Goal: Task Accomplishment & Management: Use online tool/utility

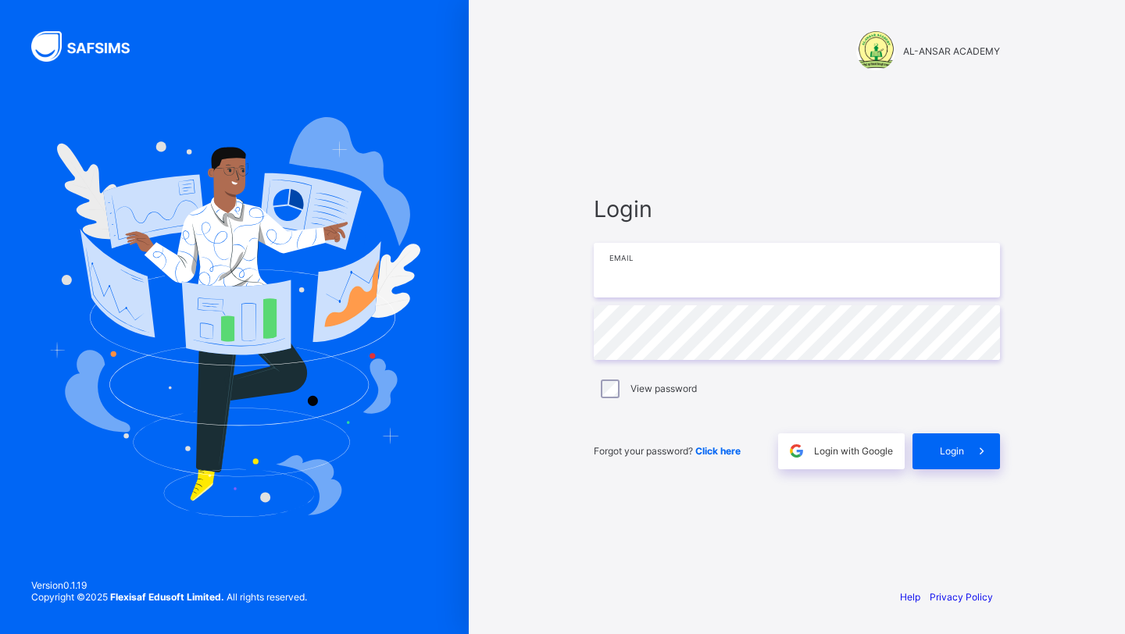
click at [710, 269] on input "email" at bounding box center [797, 270] width 406 height 55
type input "**********"
click at [964, 444] on span at bounding box center [982, 451] width 36 height 36
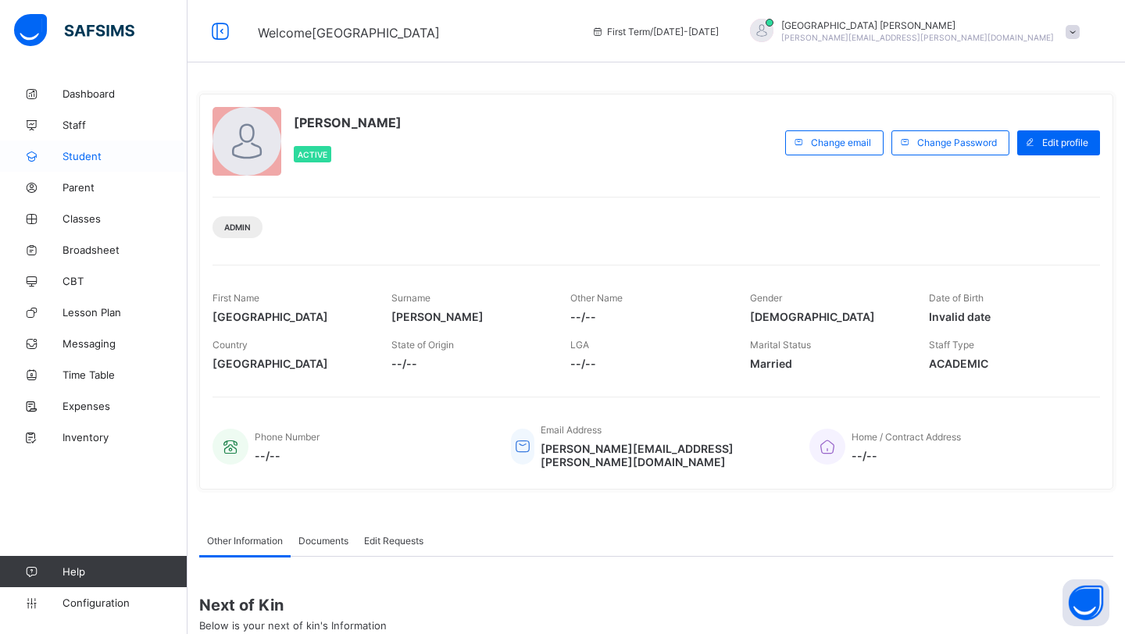
click at [107, 154] on span "Student" at bounding box center [124, 156] width 125 height 12
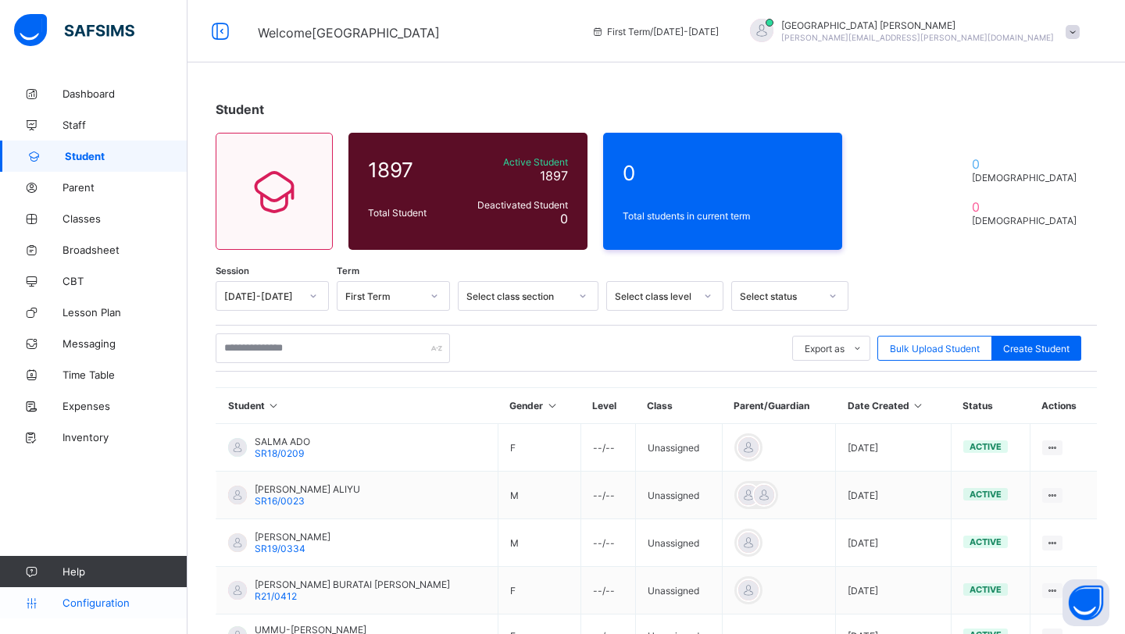
click at [112, 606] on span "Configuration" at bounding box center [124, 603] width 124 height 12
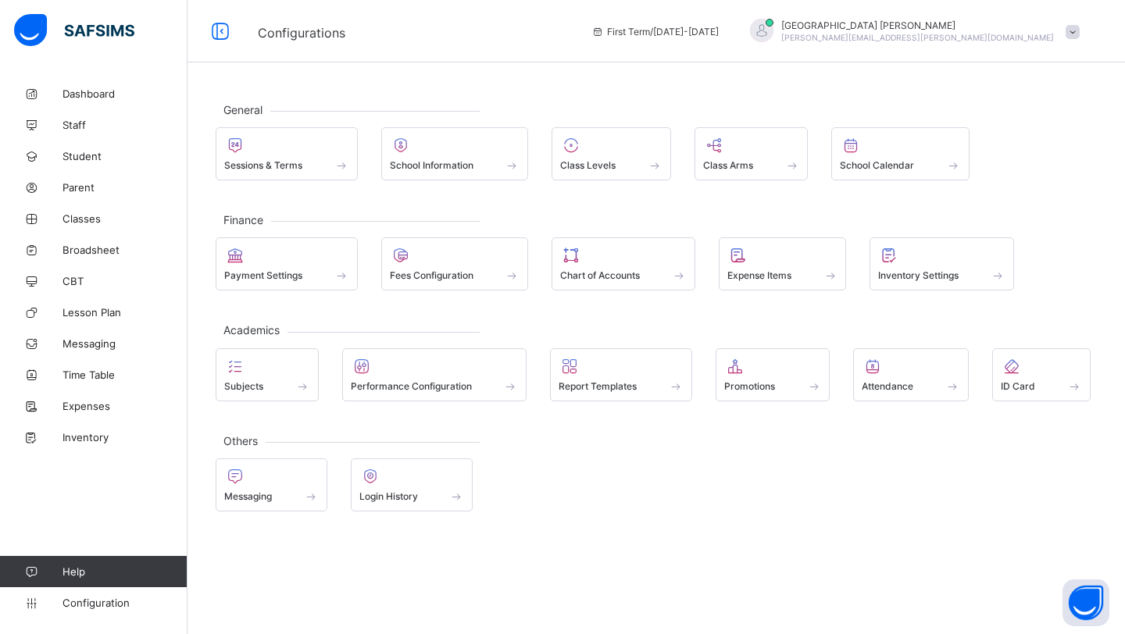
click at [325, 181] on div "General Sessions & Terms School Information Class Levels Class Arms School Cale…" at bounding box center [655, 306] width 937 height 457
click at [314, 161] on div "Sessions & Terms" at bounding box center [286, 165] width 125 height 13
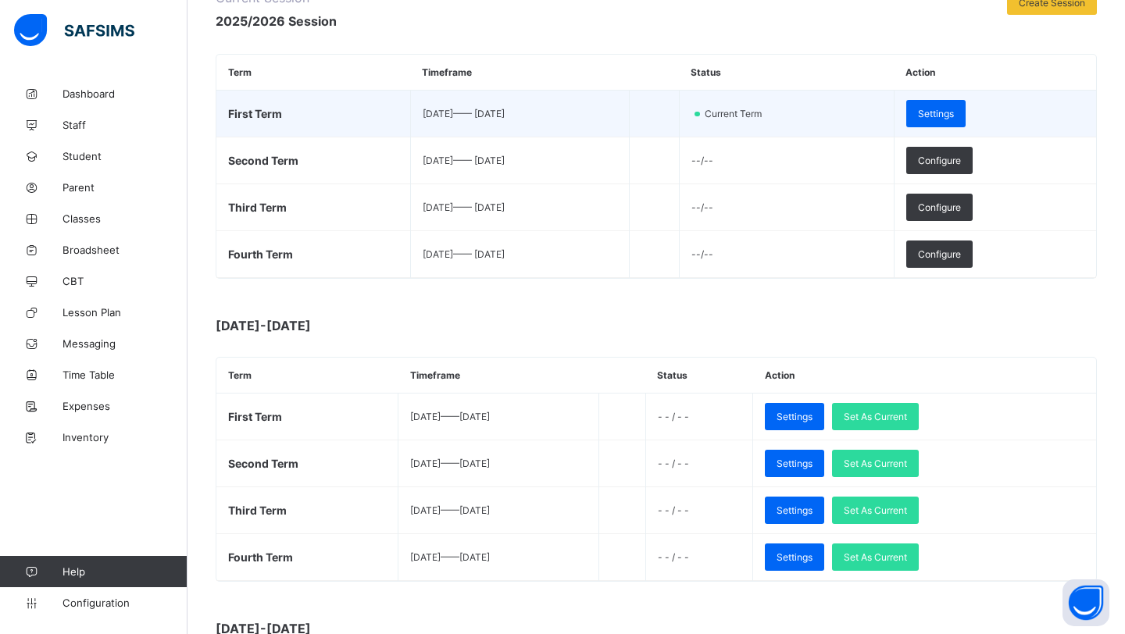
scroll to position [240, 0]
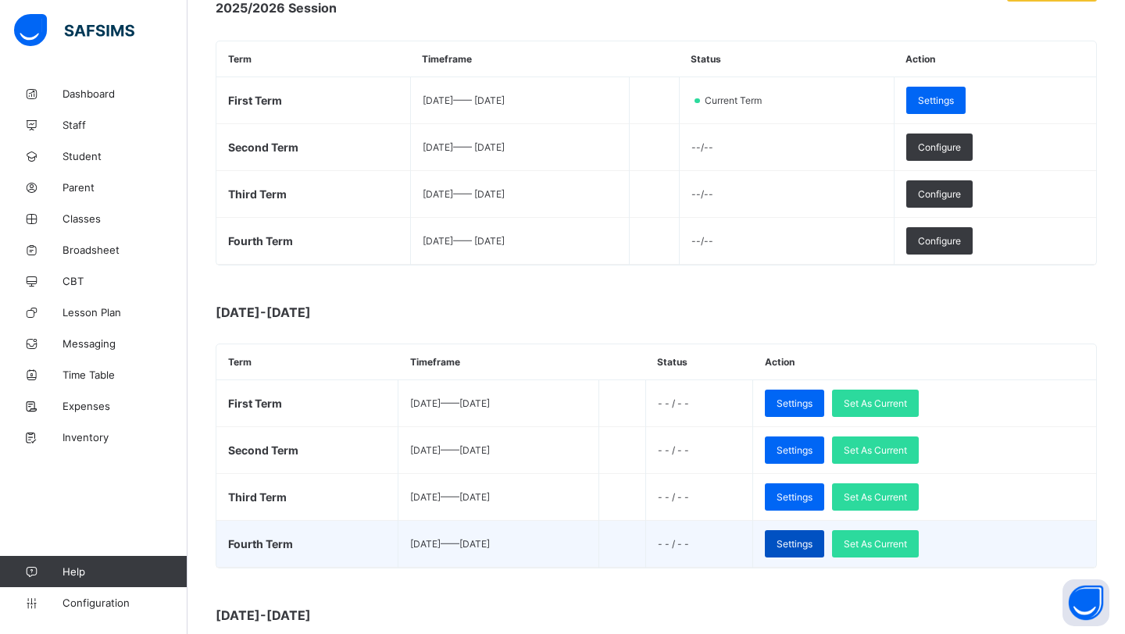
click at [812, 548] on span "Settings" at bounding box center [794, 544] width 36 height 12
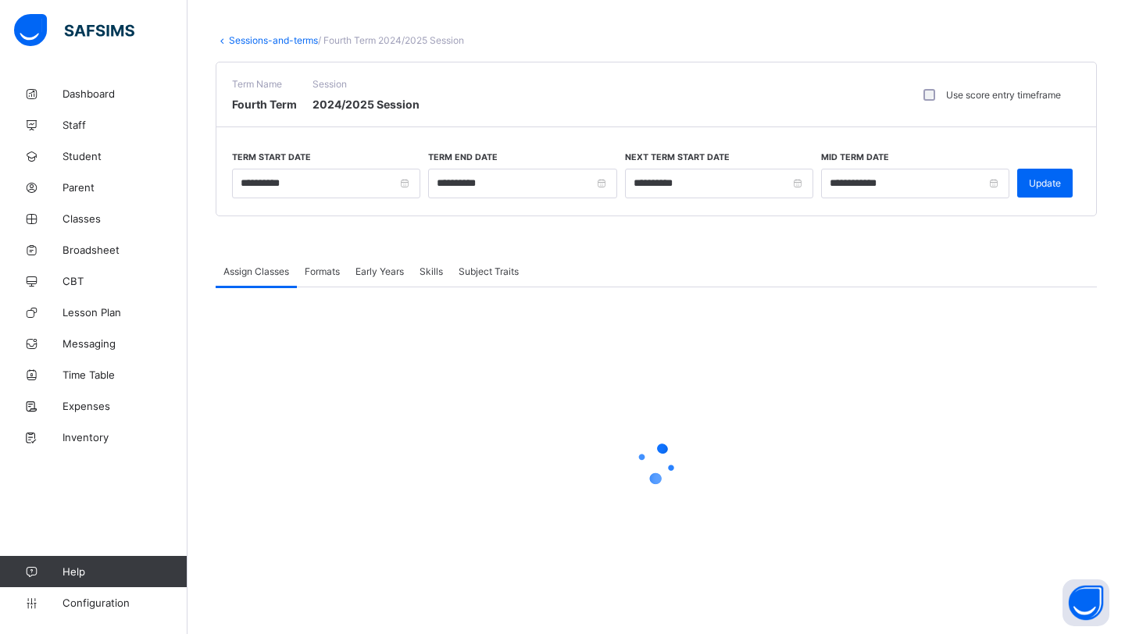
scroll to position [81, 0]
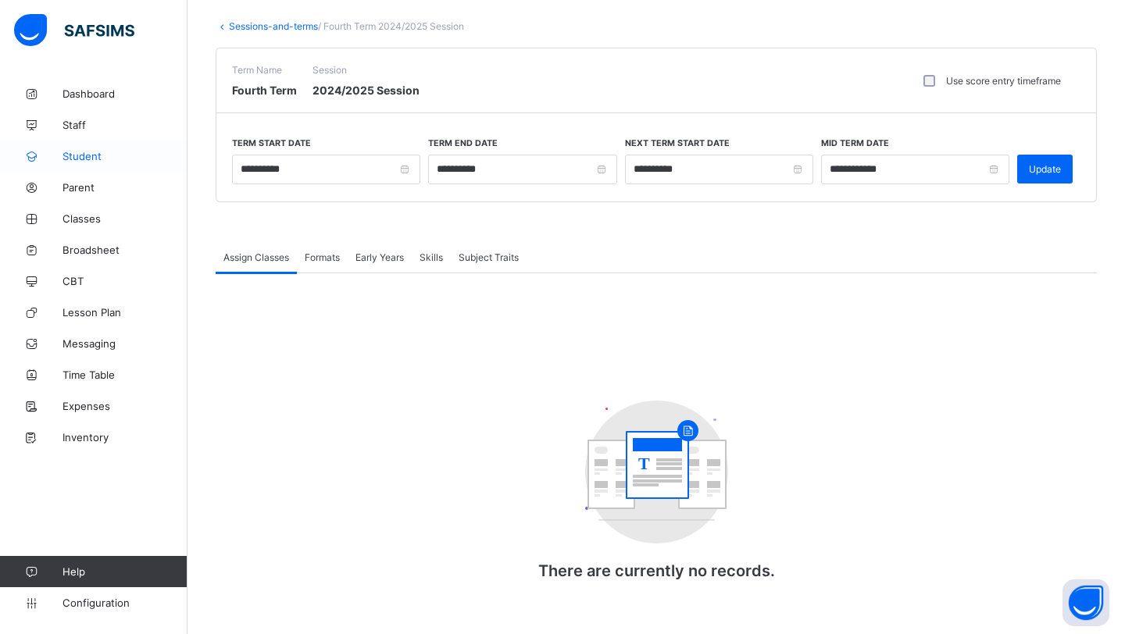
click at [87, 158] on span "Student" at bounding box center [124, 156] width 125 height 12
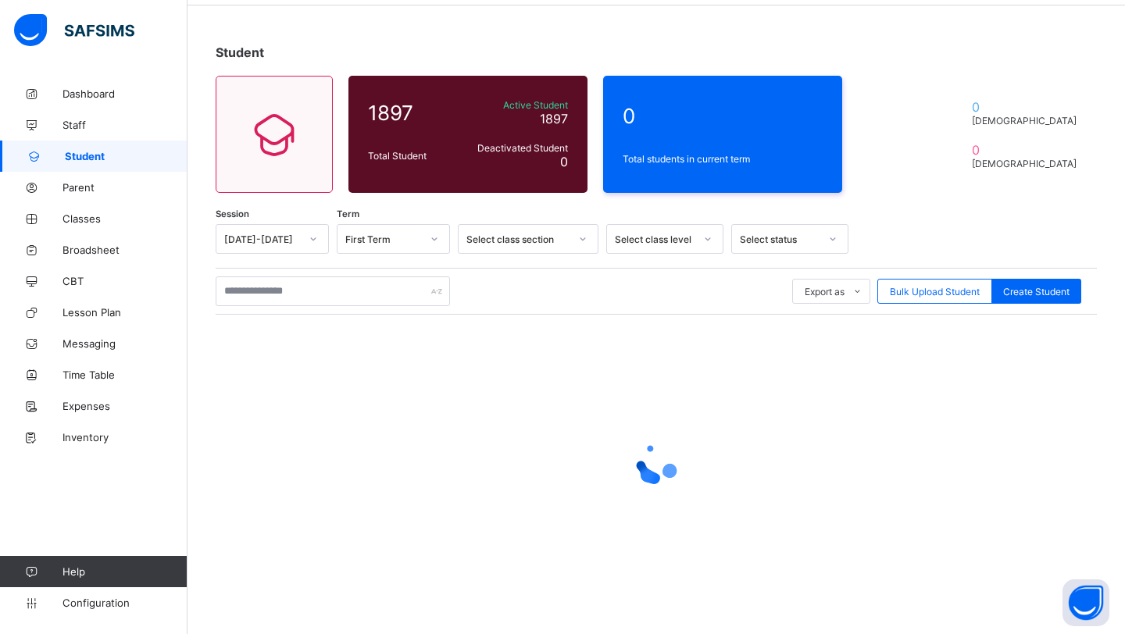
scroll to position [81, 0]
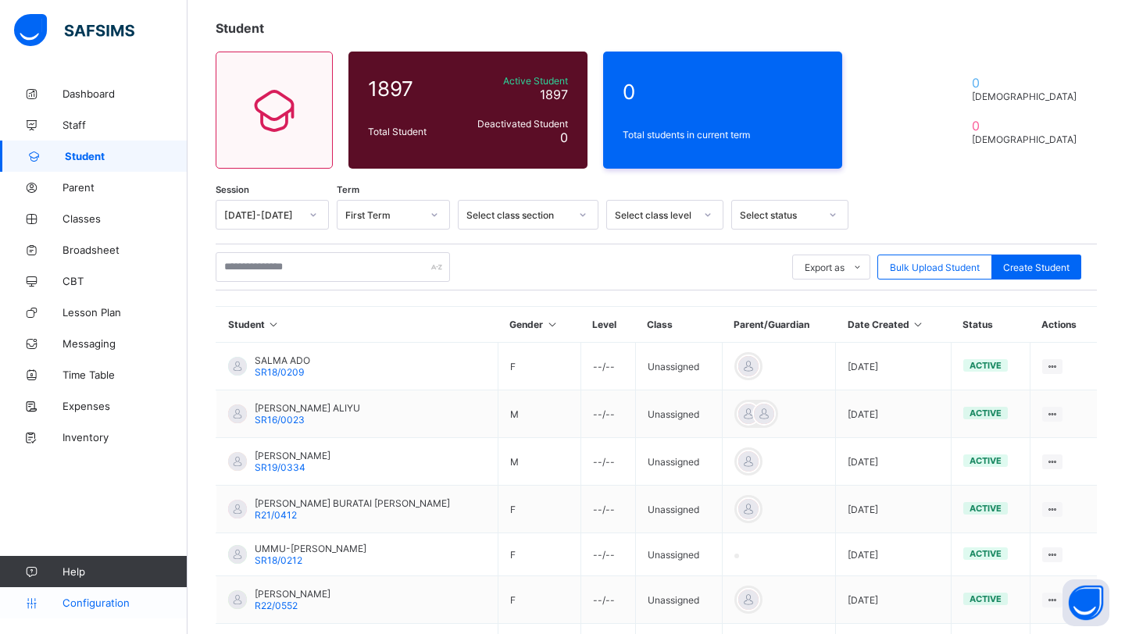
click at [113, 600] on span "Configuration" at bounding box center [124, 603] width 124 height 12
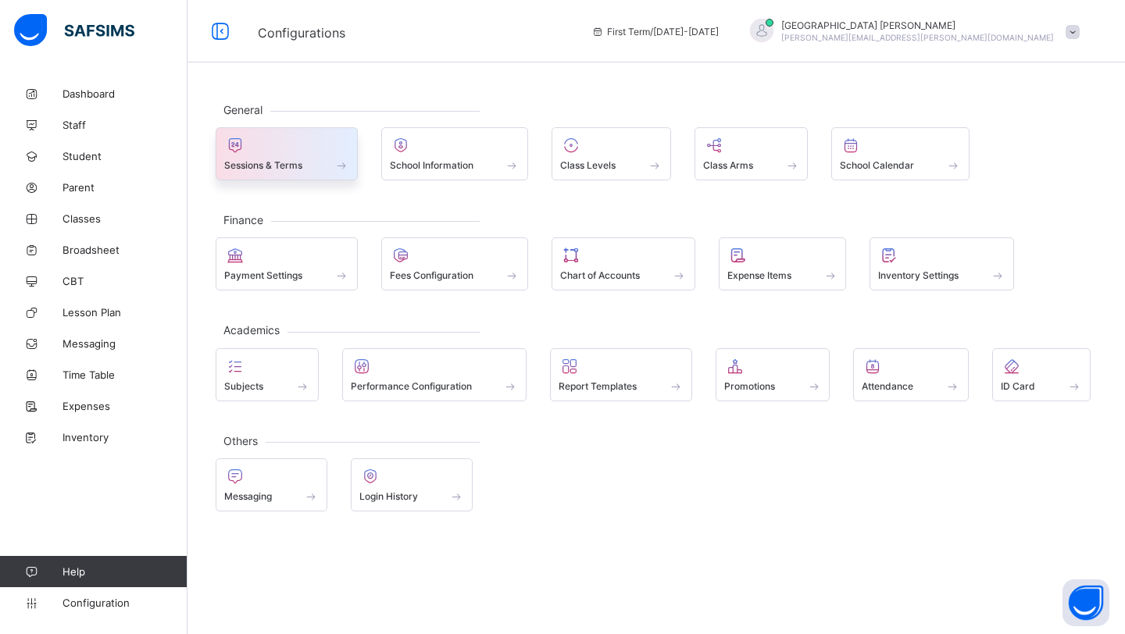
click at [270, 167] on span "Sessions & Terms" at bounding box center [263, 165] width 78 height 12
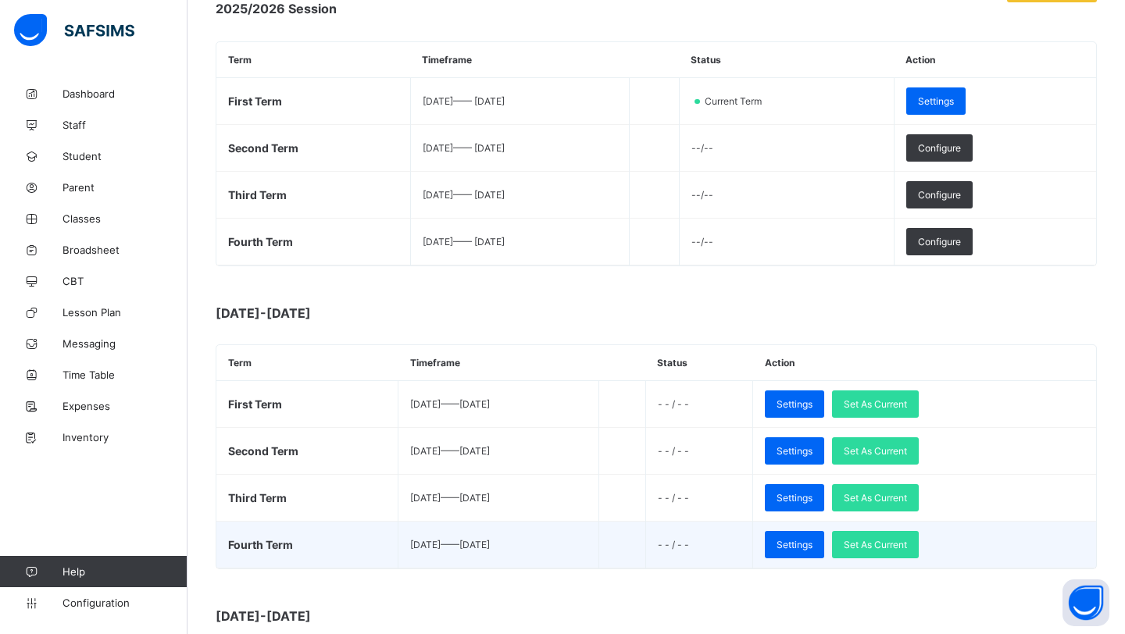
scroll to position [241, 0]
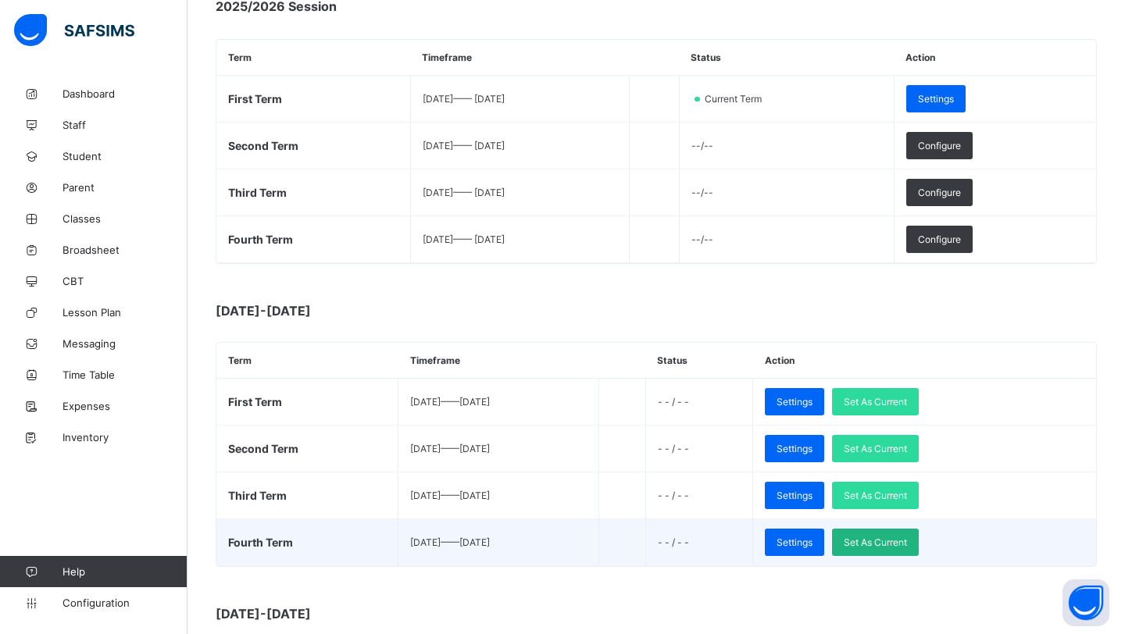
click at [901, 544] on span "Set As Current" at bounding box center [875, 543] width 63 height 12
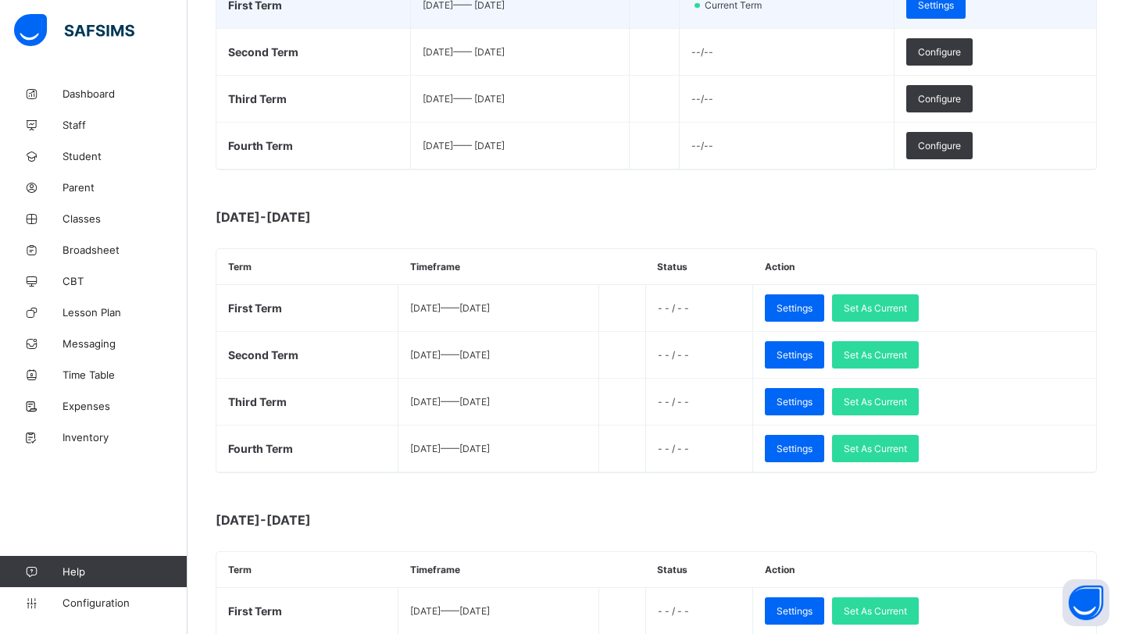
scroll to position [457, 0]
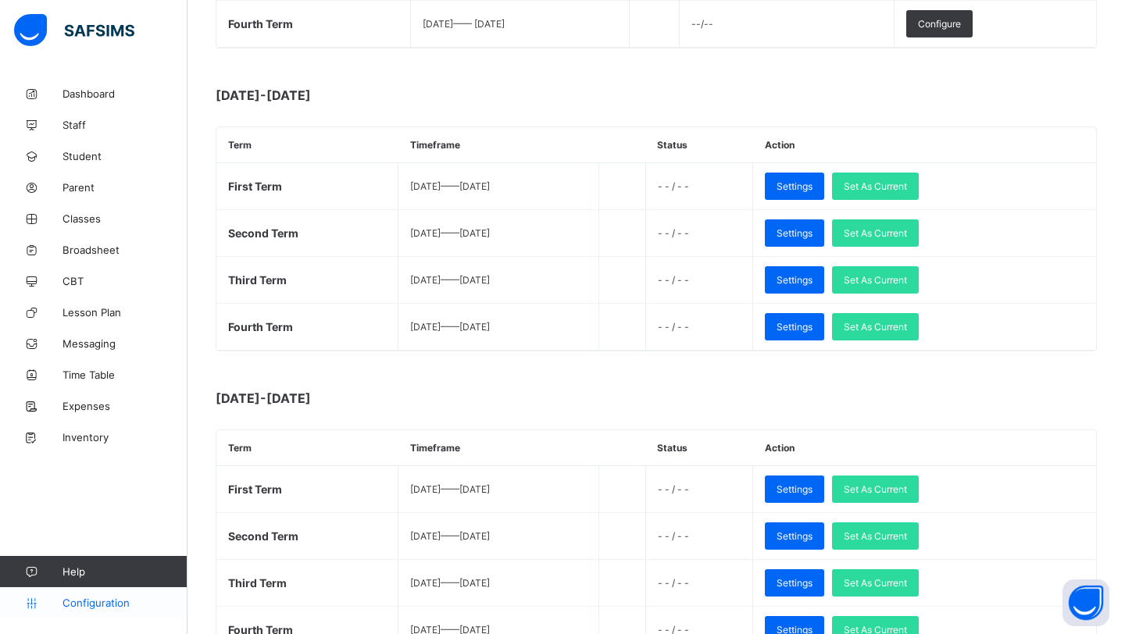
click at [105, 601] on span "Configuration" at bounding box center [124, 603] width 124 height 12
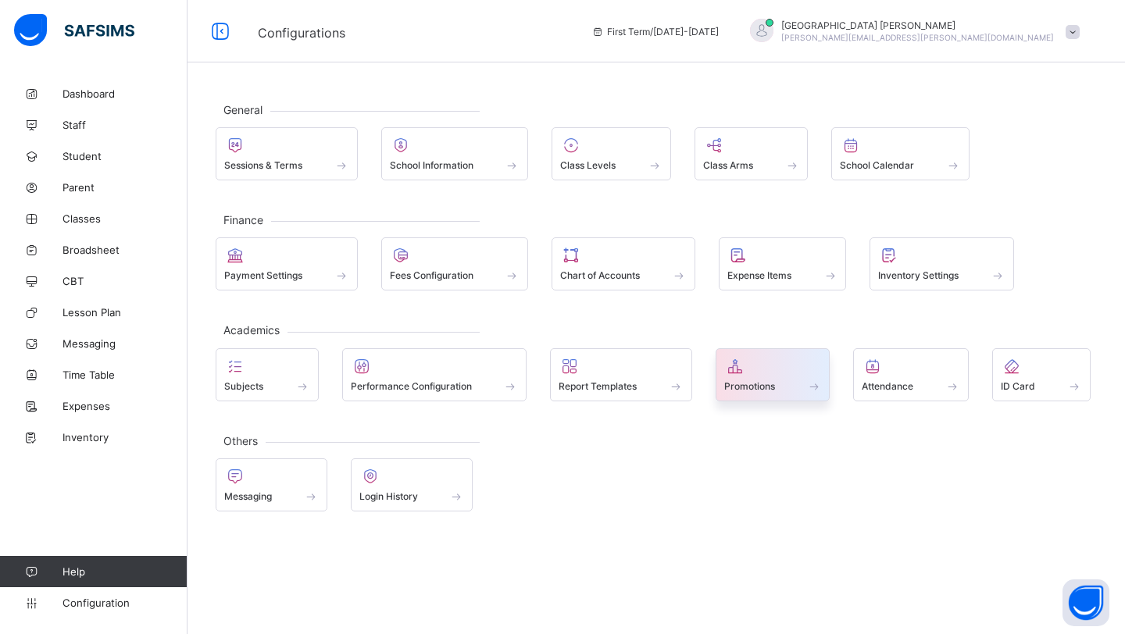
click at [752, 366] on div at bounding box center [773, 366] width 98 height 19
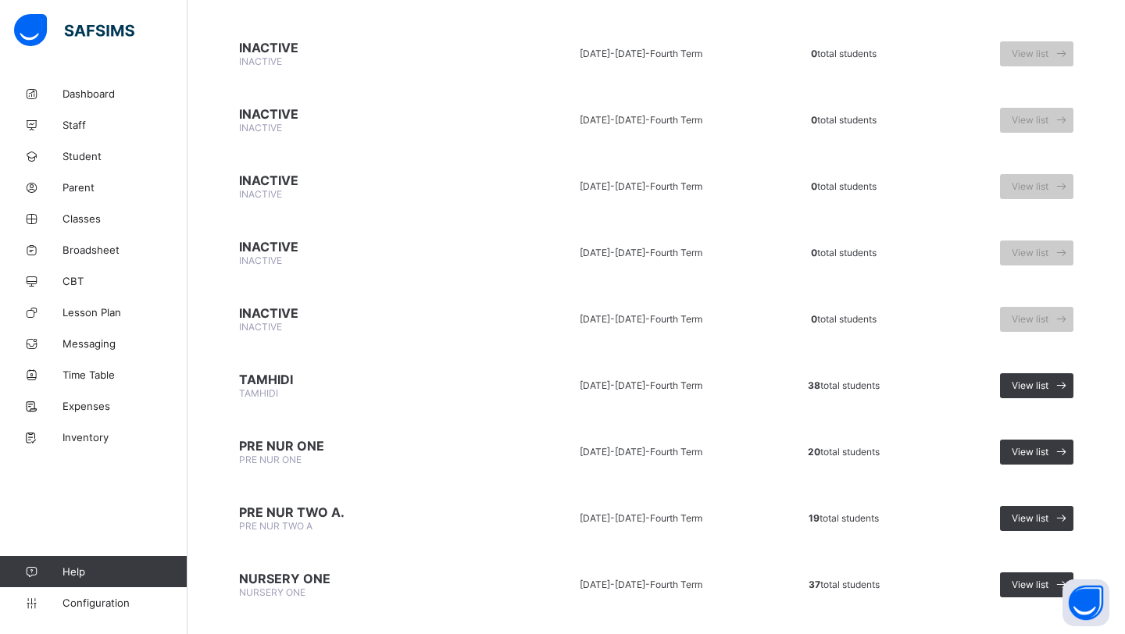
scroll to position [512, 0]
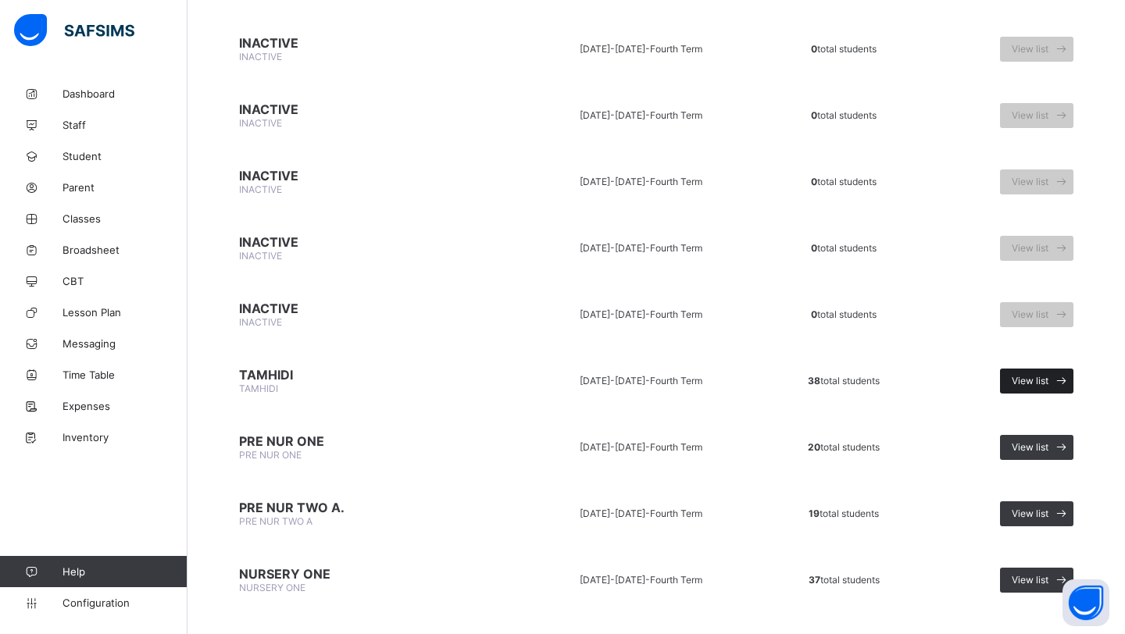
click at [1023, 376] on span "View list" at bounding box center [1029, 381] width 37 height 12
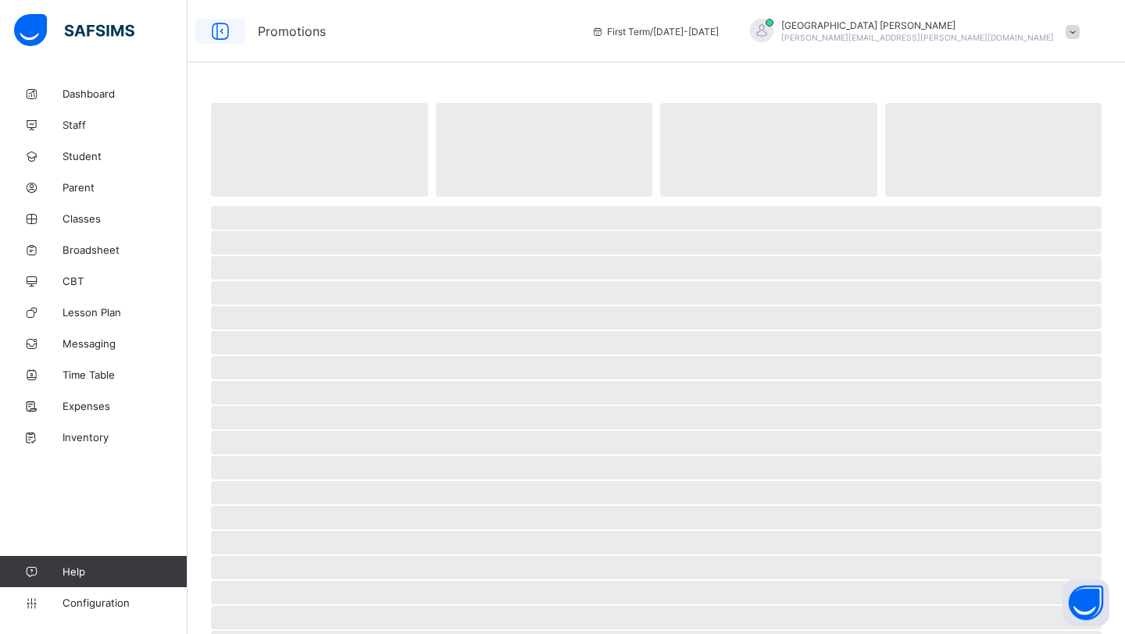
click at [229, 30] on icon at bounding box center [220, 31] width 27 height 23
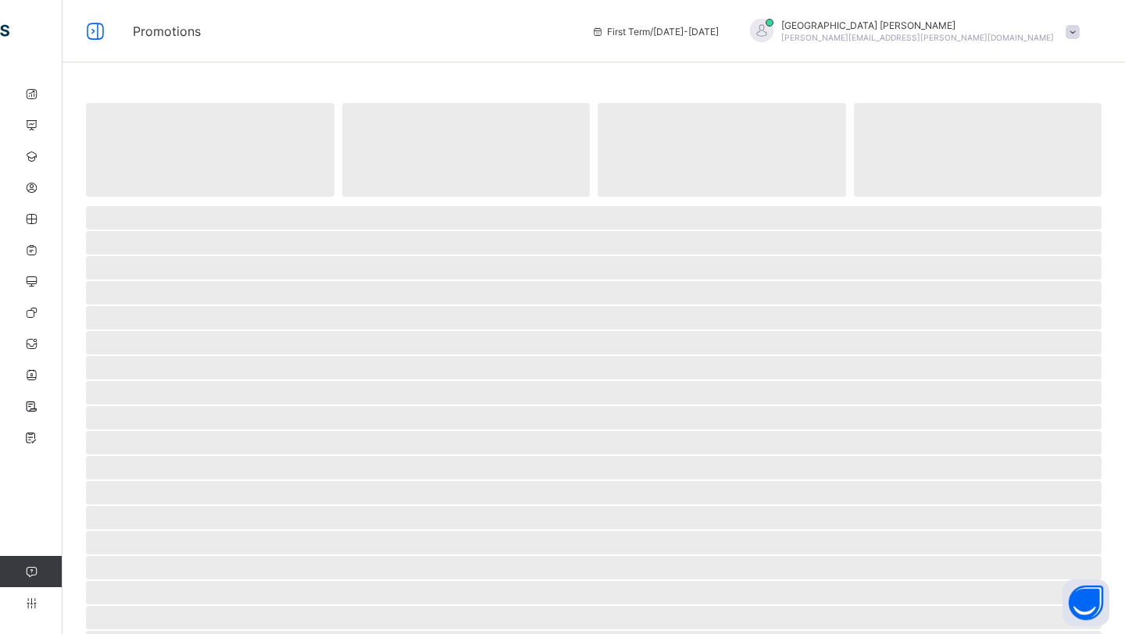
click at [93, 30] on icon at bounding box center [95, 31] width 27 height 23
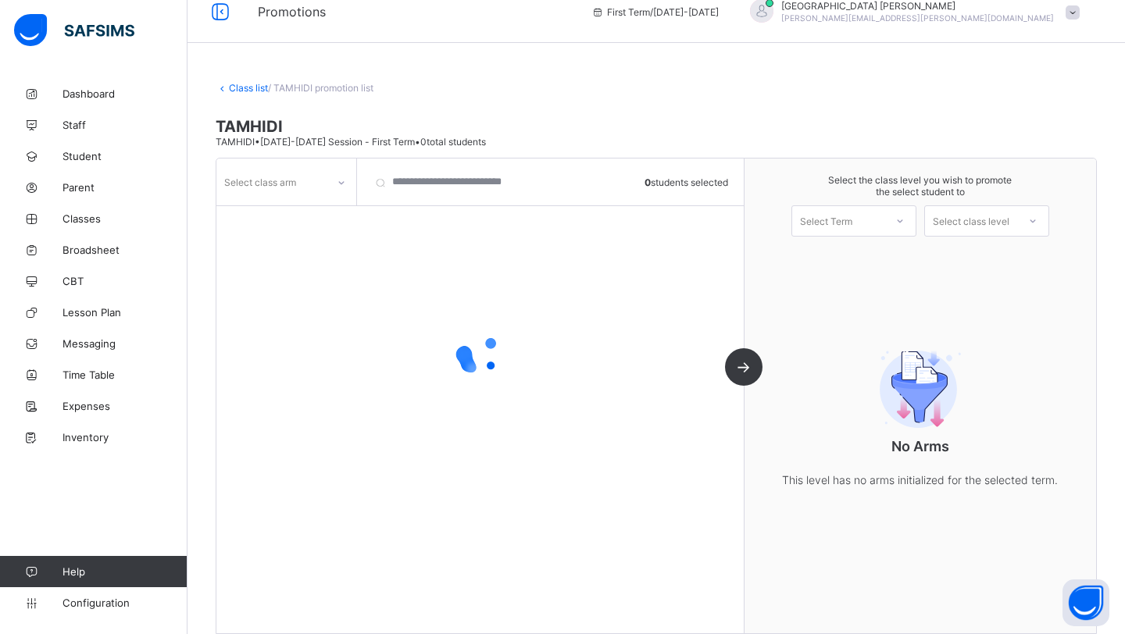
scroll to position [46, 0]
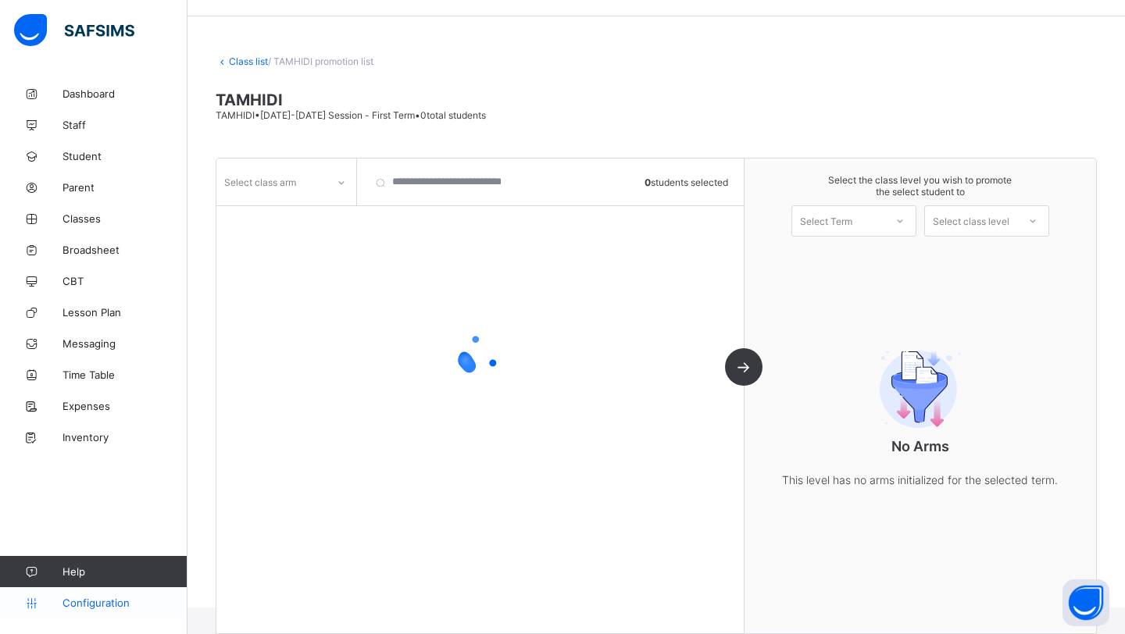
click at [80, 594] on link "Configuration" at bounding box center [93, 602] width 187 height 31
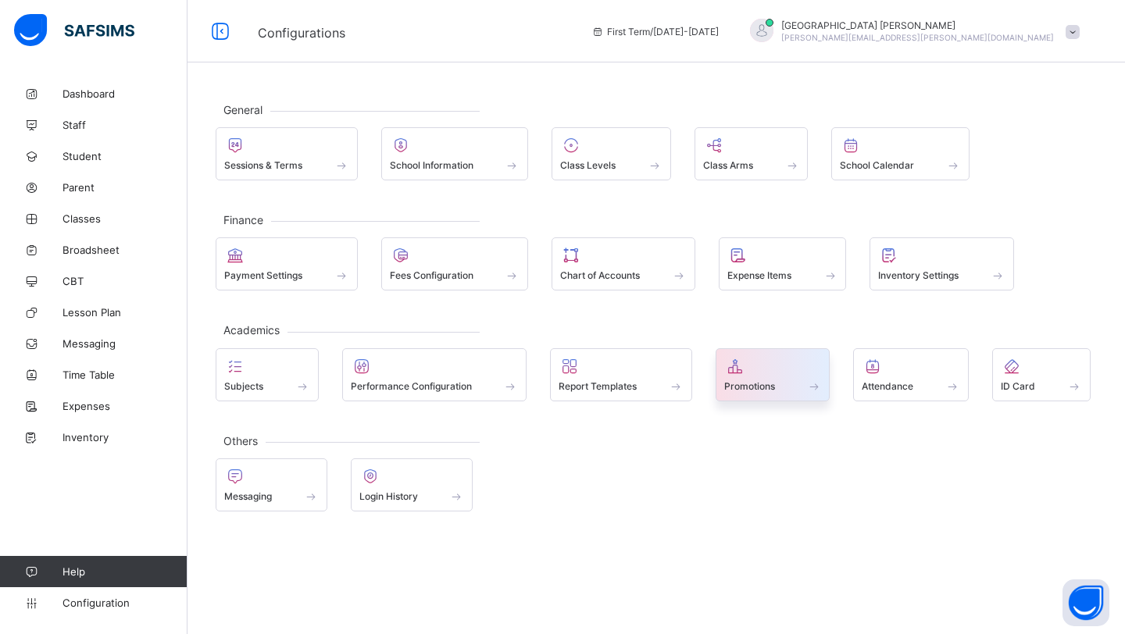
click at [791, 384] on div "Promotions" at bounding box center [773, 386] width 98 height 13
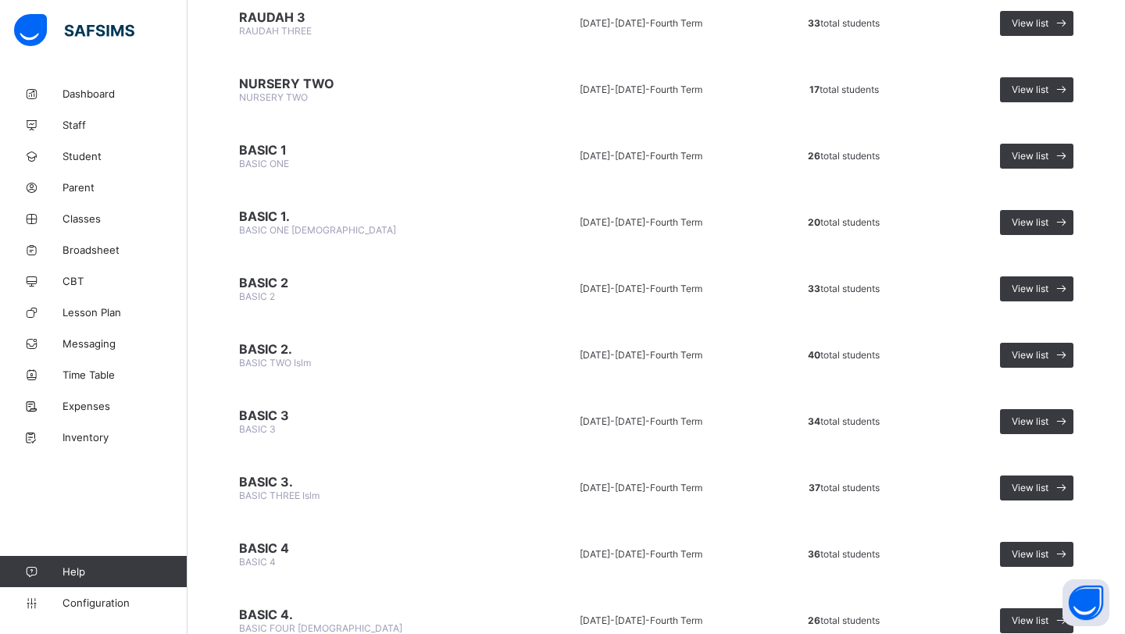
scroll to position [1272, 0]
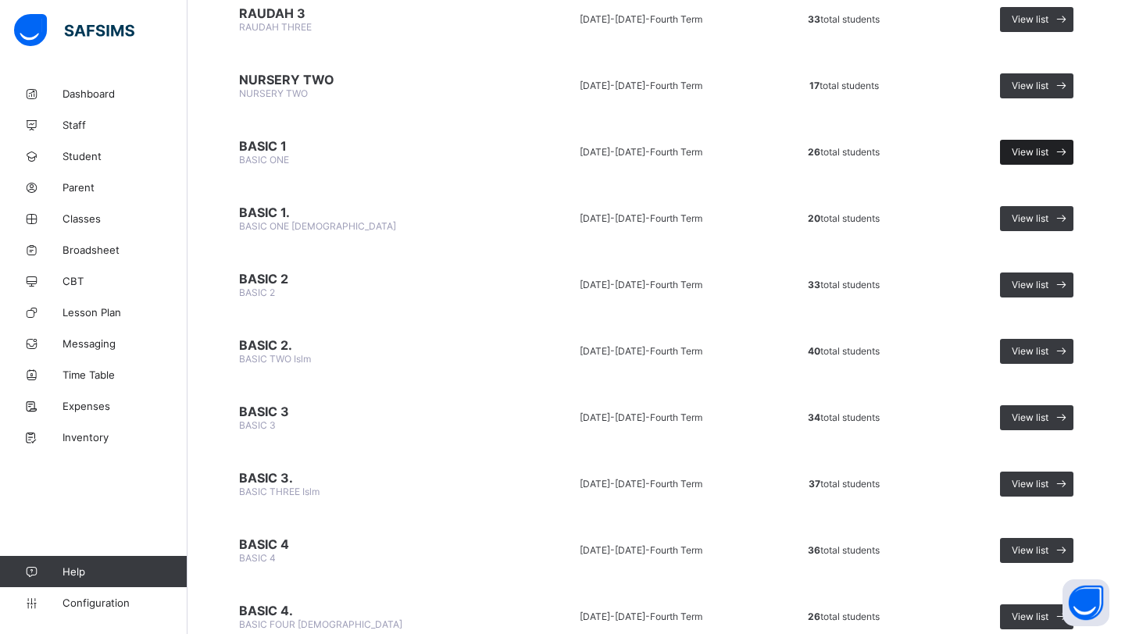
click at [1027, 146] on span "View list" at bounding box center [1029, 152] width 37 height 12
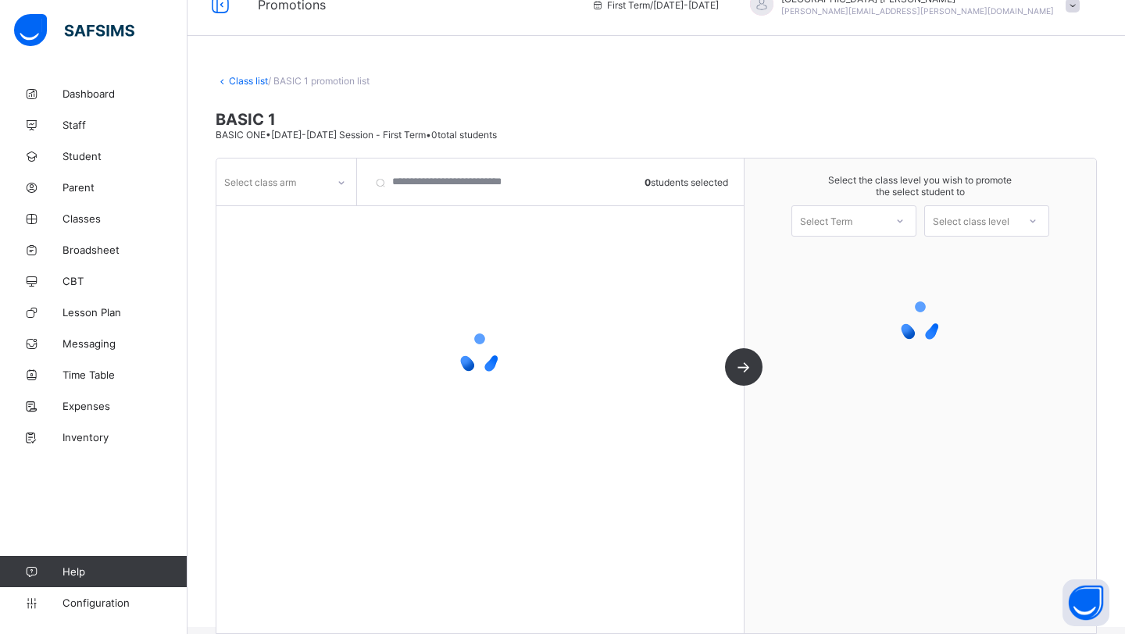
scroll to position [46, 0]
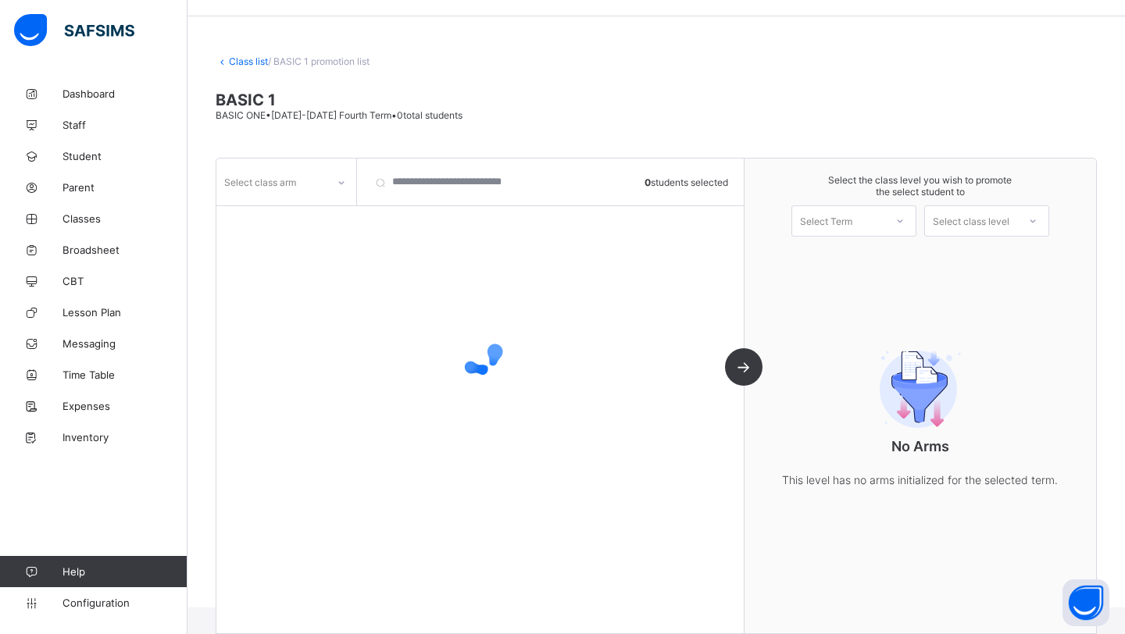
click at [348, 193] on div at bounding box center [341, 182] width 27 height 25
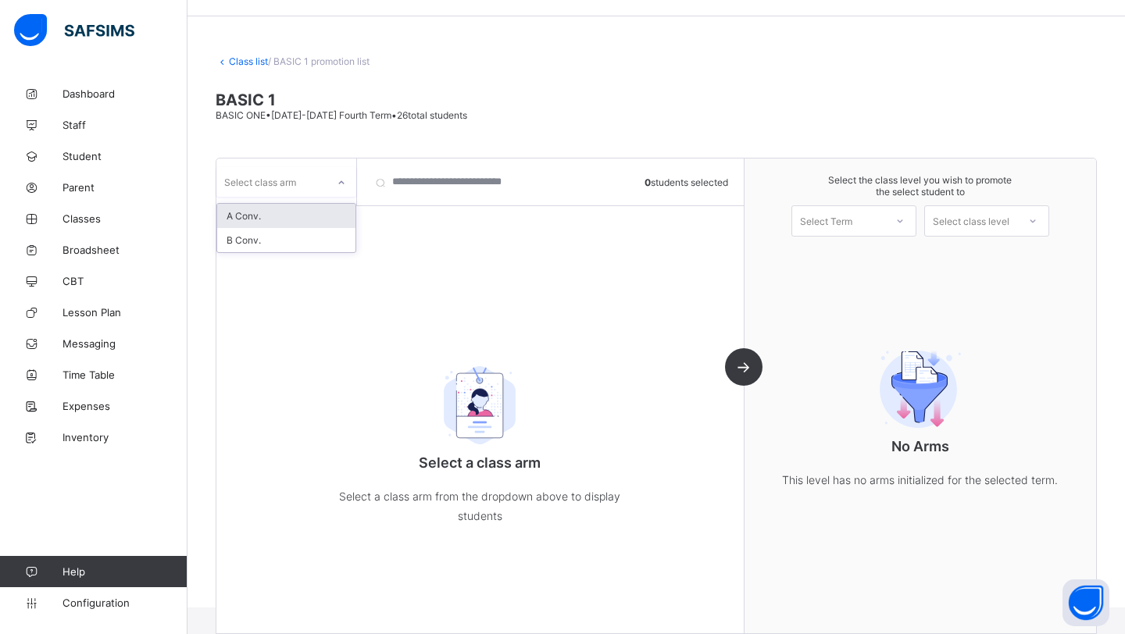
click at [335, 212] on div "A Conv." at bounding box center [286, 216] width 138 height 24
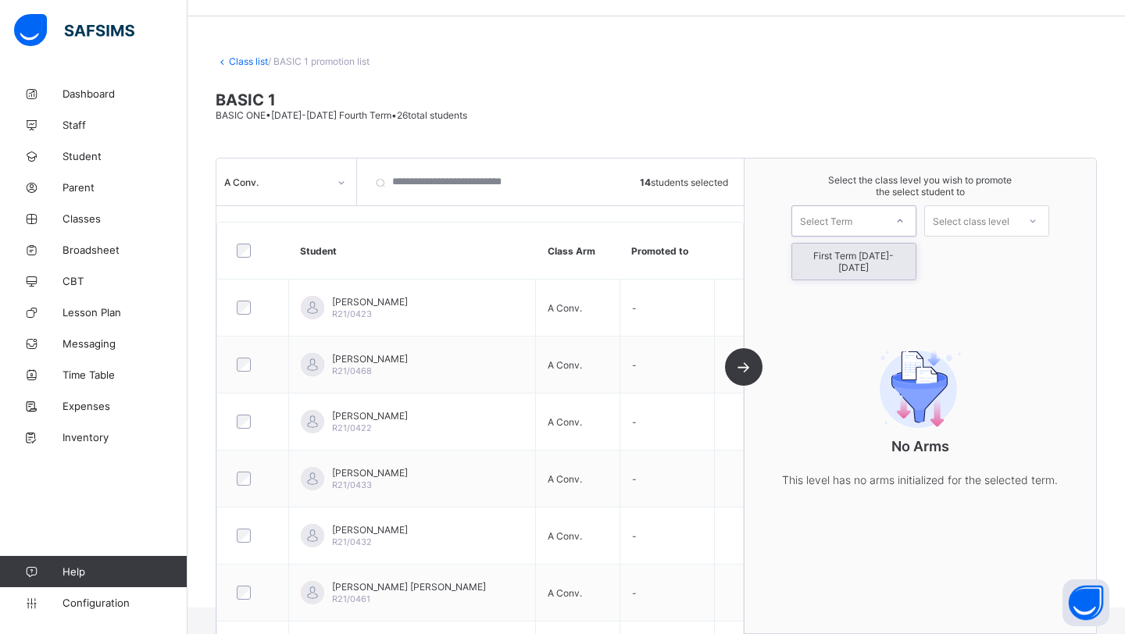
click at [881, 227] on div "Select Term" at bounding box center [838, 221] width 92 height 22
click at [862, 250] on div "First Term 2025-2026" at bounding box center [853, 262] width 123 height 36
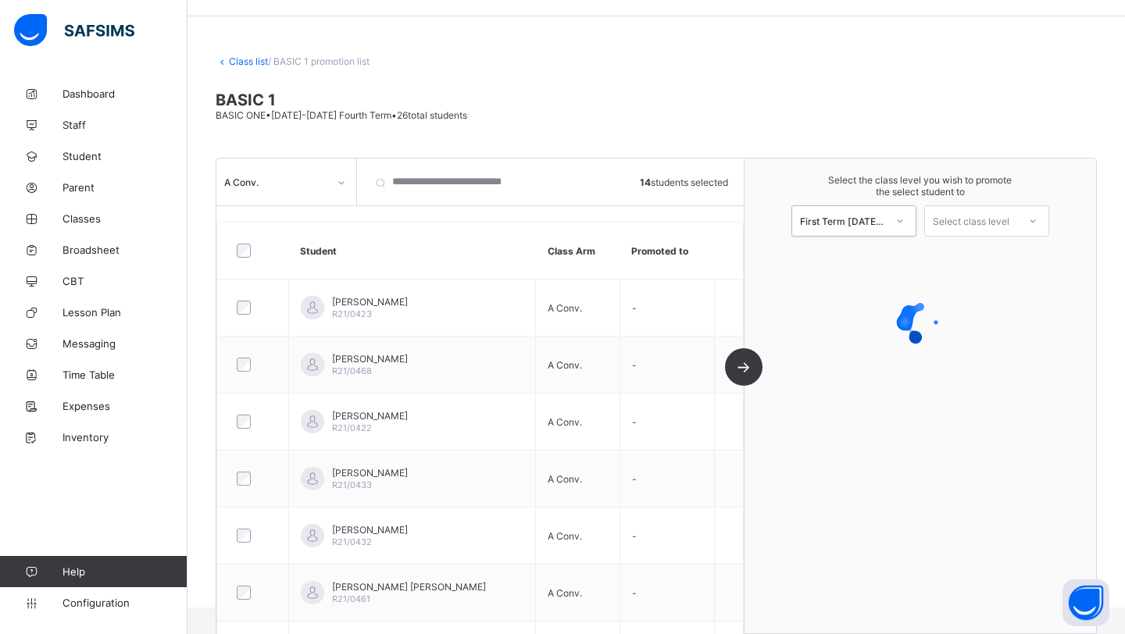
click at [979, 217] on div "Select class level" at bounding box center [971, 220] width 77 height 31
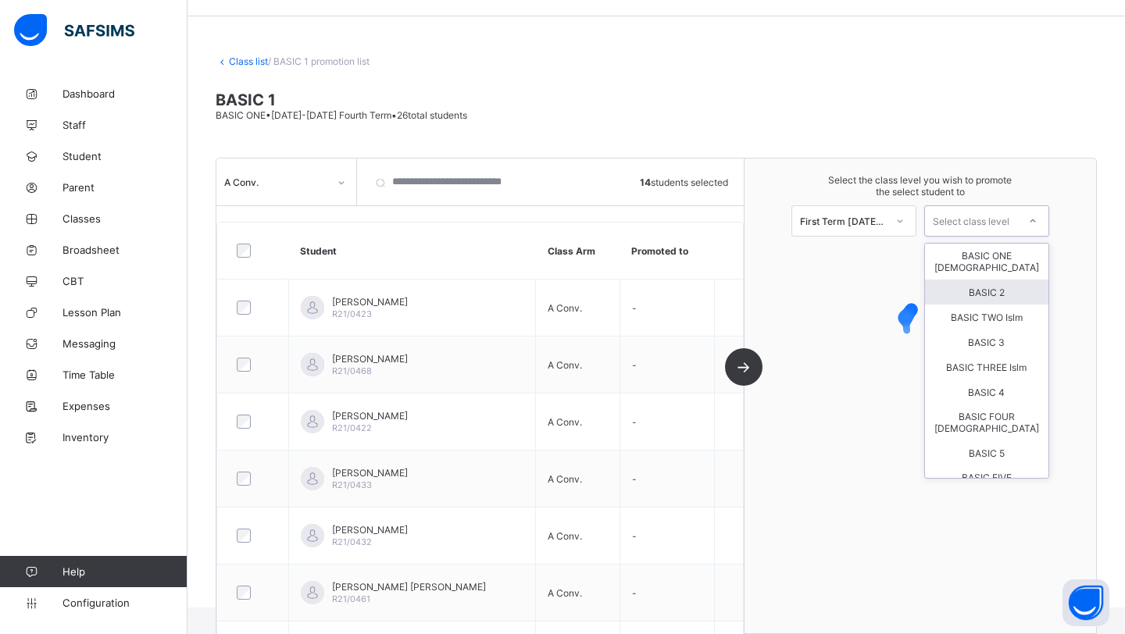
click at [979, 280] on div "BASIC 2" at bounding box center [986, 292] width 123 height 25
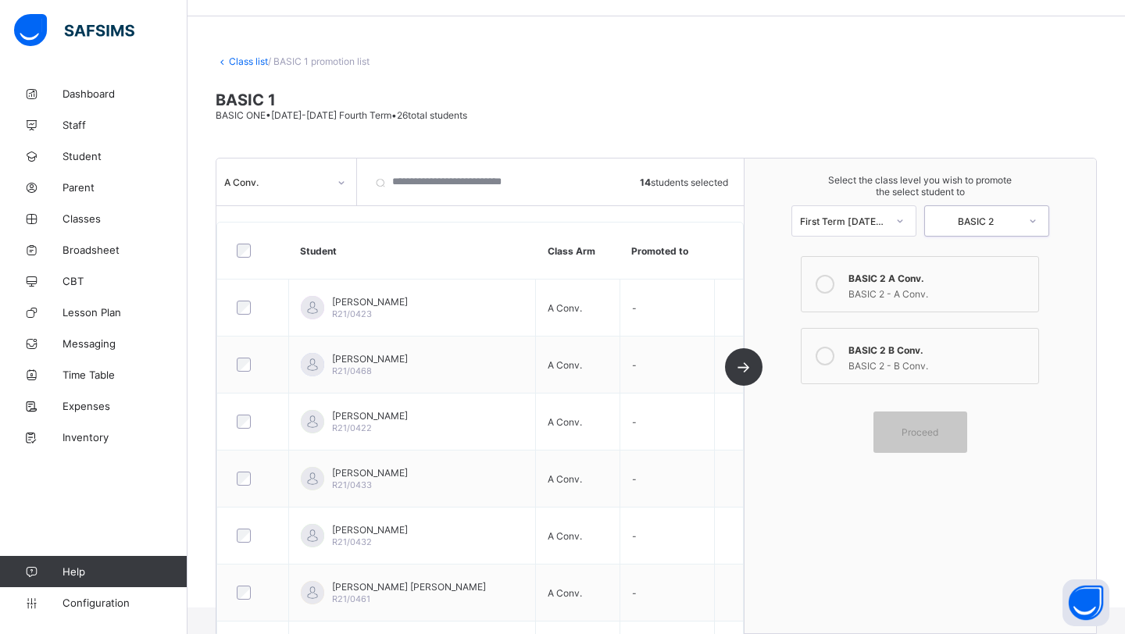
click at [977, 278] on div "BASIC 2 A Conv." at bounding box center [939, 277] width 182 height 16
click at [943, 421] on div "Proceed" at bounding box center [920, 432] width 94 height 41
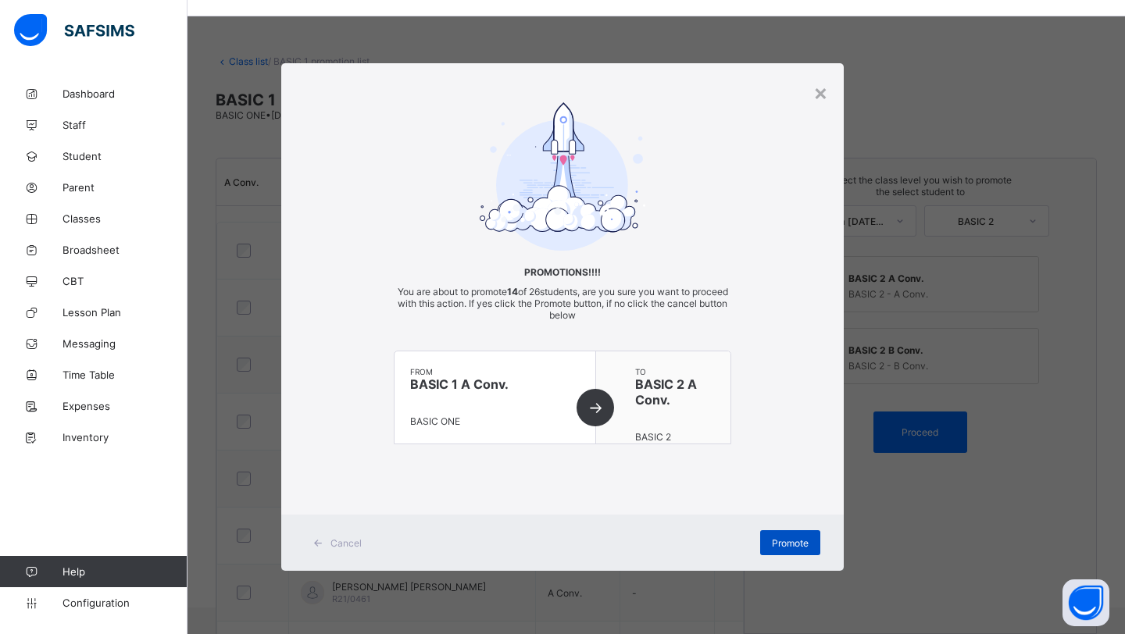
click at [790, 539] on span "Promote" at bounding box center [790, 543] width 37 height 12
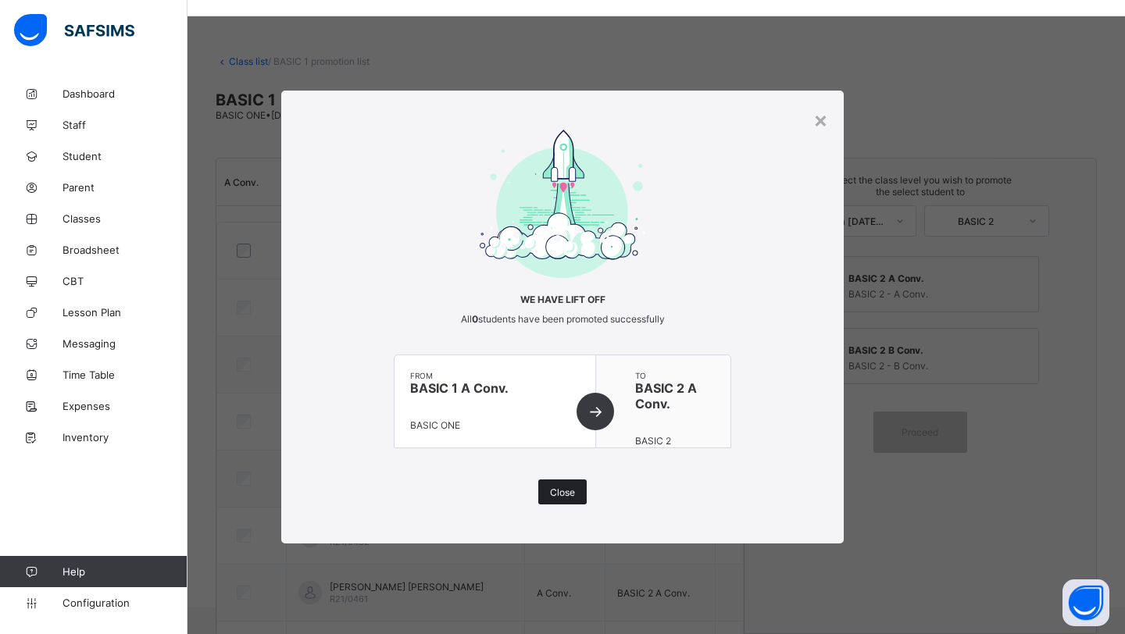
click at [560, 501] on div "Close" at bounding box center [562, 492] width 48 height 25
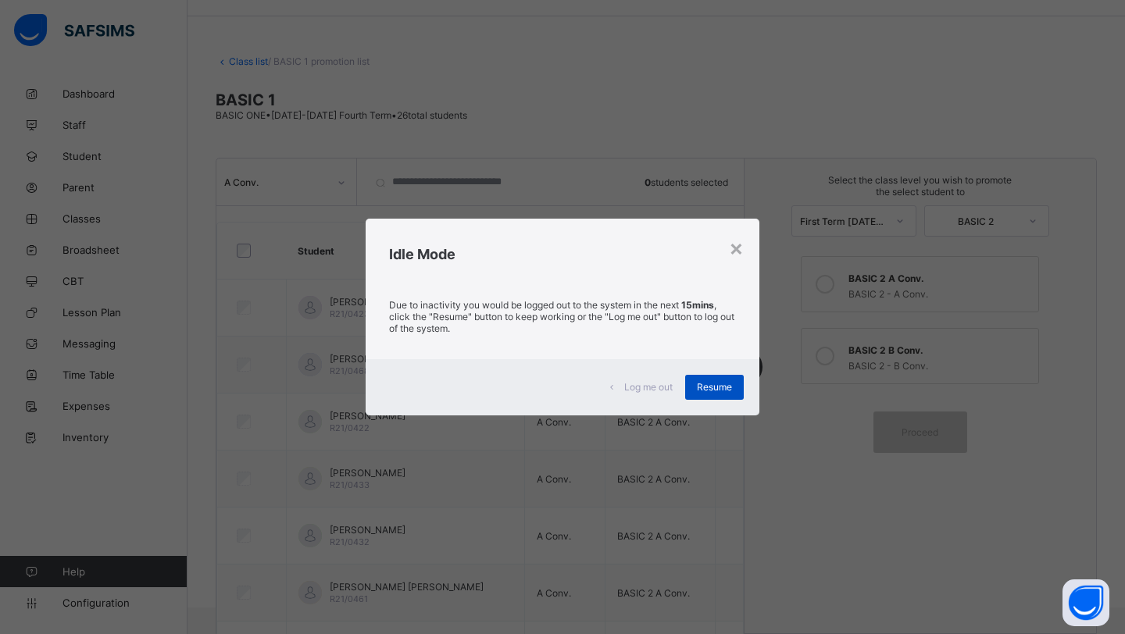
click at [721, 389] on span "Resume" at bounding box center [714, 387] width 35 height 12
